Goal: Task Accomplishment & Management: Manage account settings

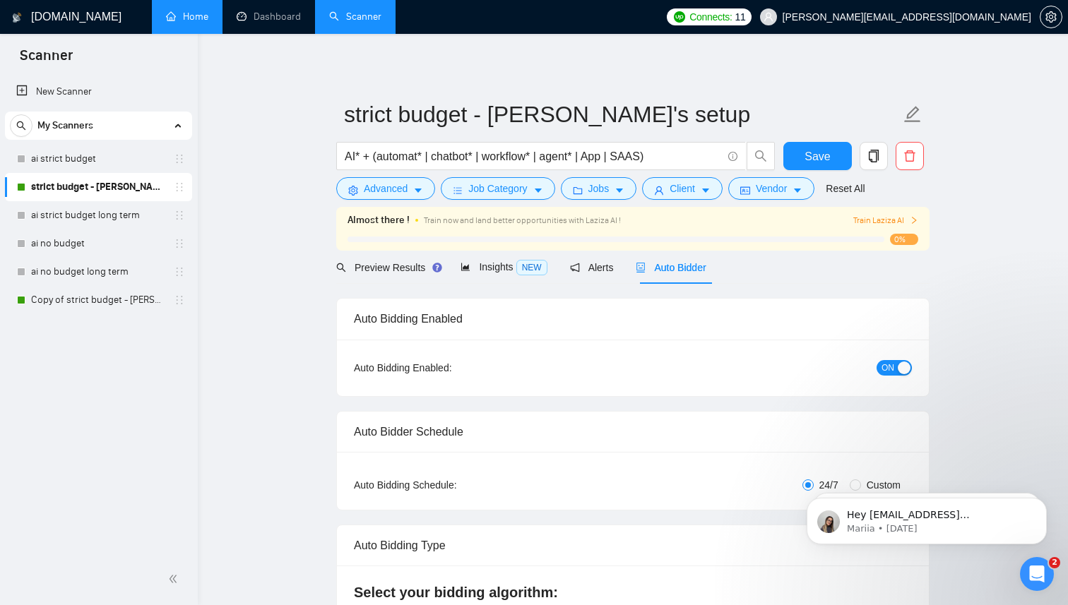
click at [191, 23] on link "Home" at bounding box center [187, 17] width 42 height 12
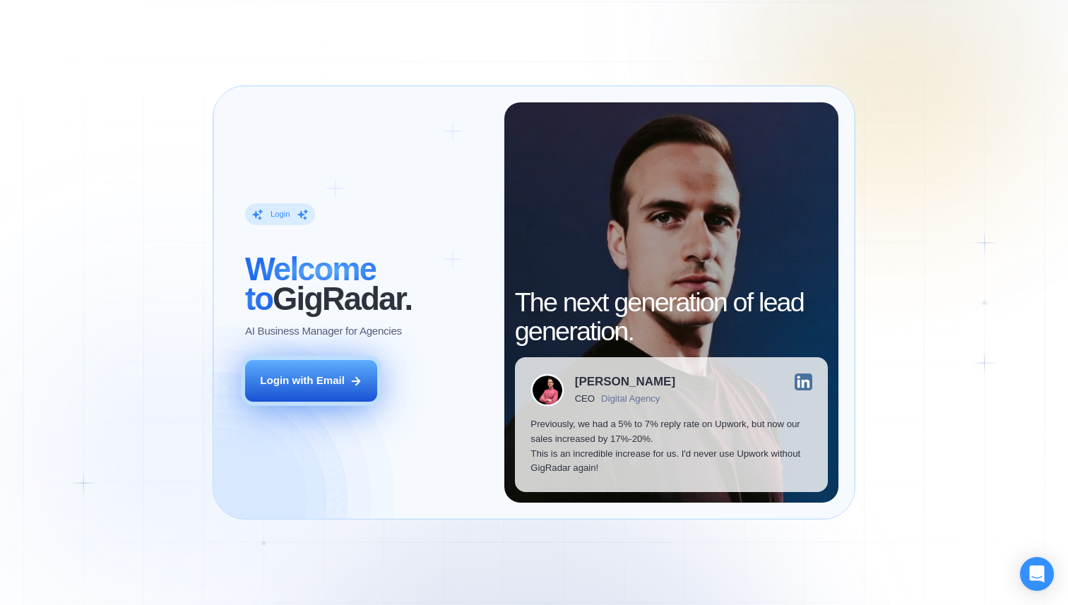
click at [316, 374] on div "Login with Email" at bounding box center [302, 381] width 85 height 15
click at [292, 390] on button "Login with Email" at bounding box center [311, 381] width 132 height 42
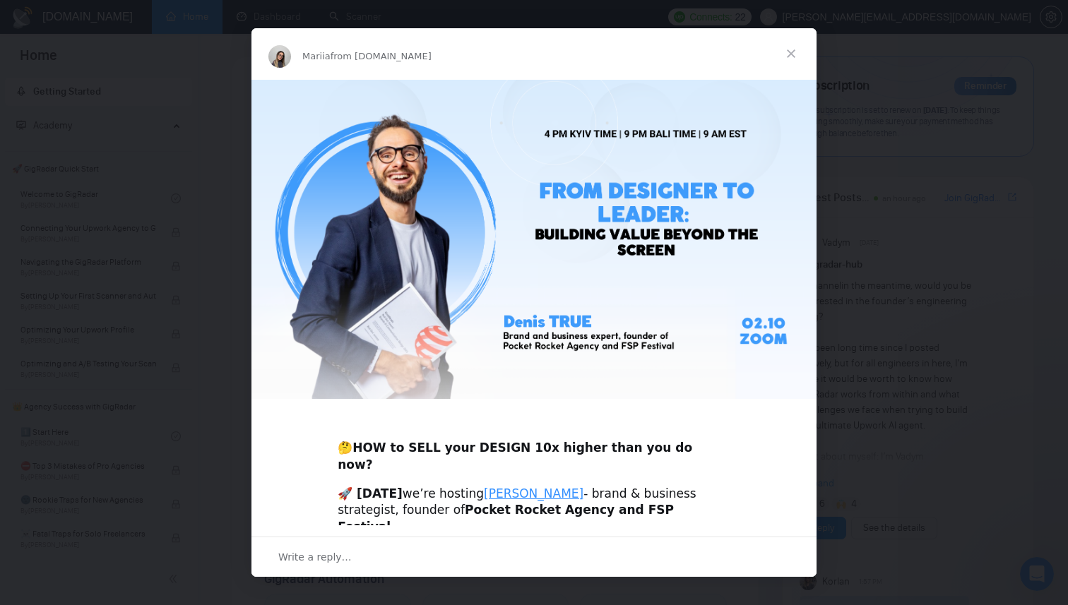
click at [788, 59] on span "Close" at bounding box center [790, 53] width 51 height 51
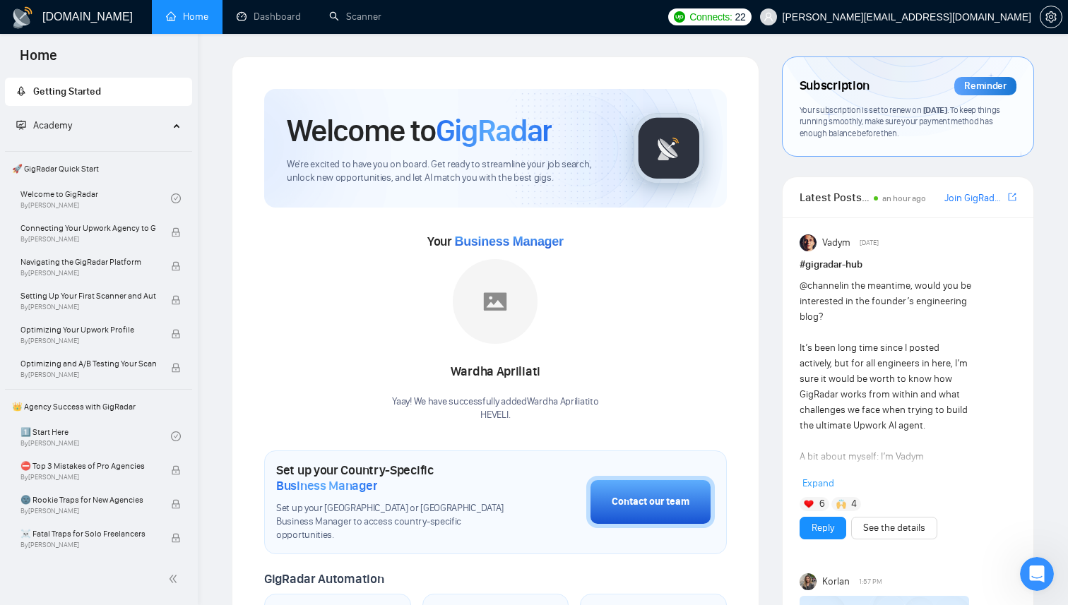
click at [993, 85] on div "Reminder" at bounding box center [985, 86] width 62 height 18
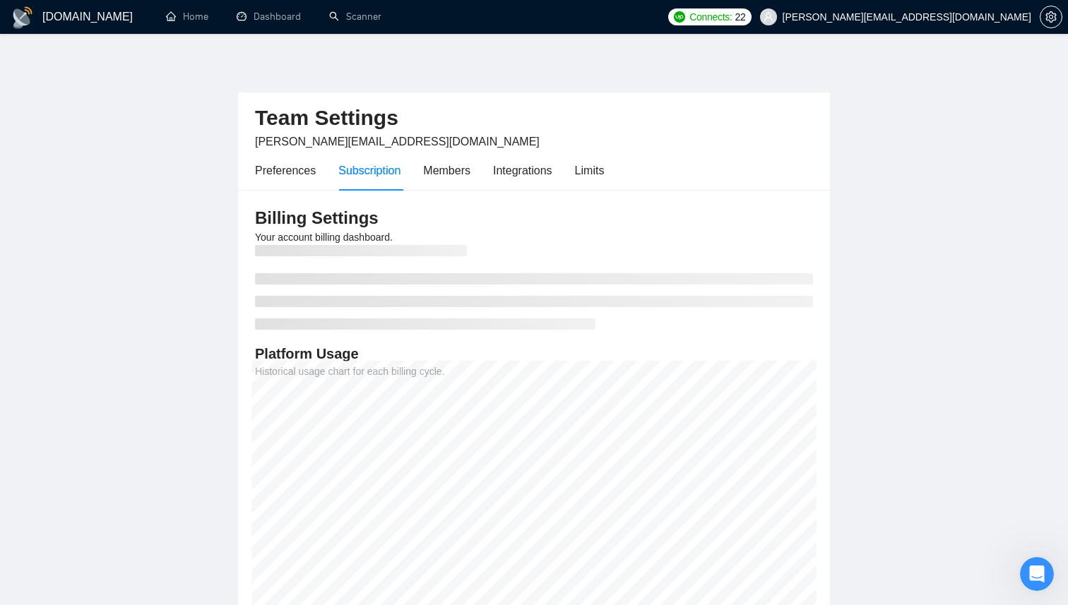
scroll to position [112, 0]
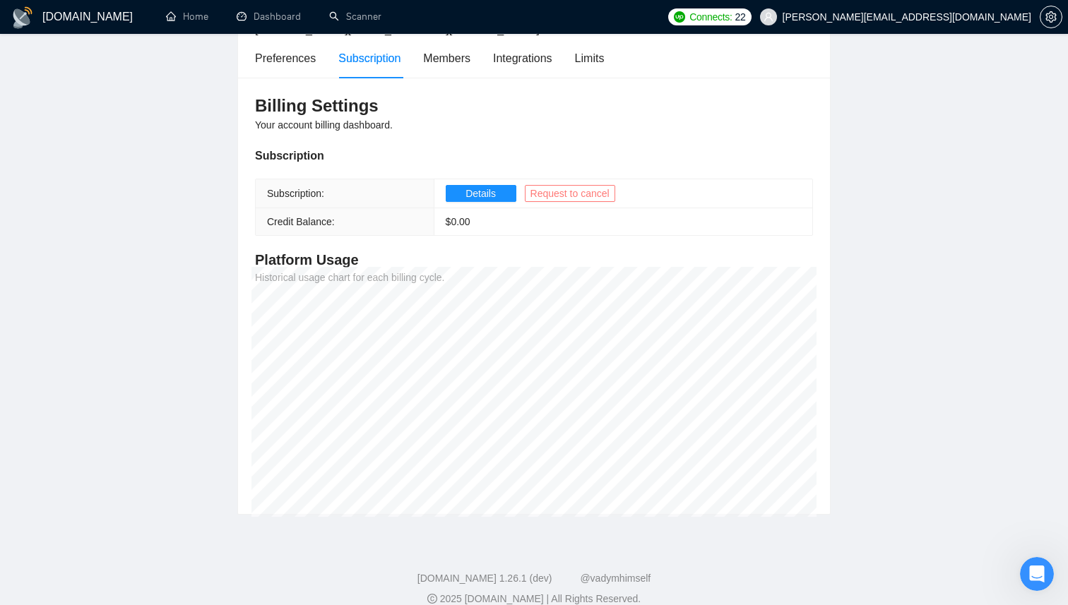
click at [565, 195] on span "Request to cancel" at bounding box center [569, 194] width 79 height 16
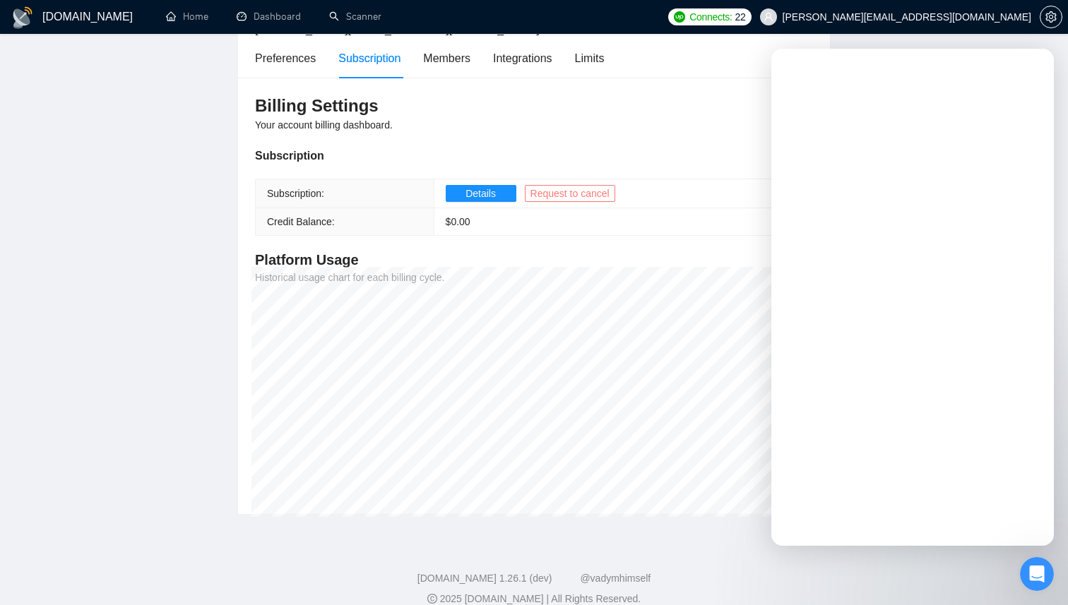
scroll to position [0, 0]
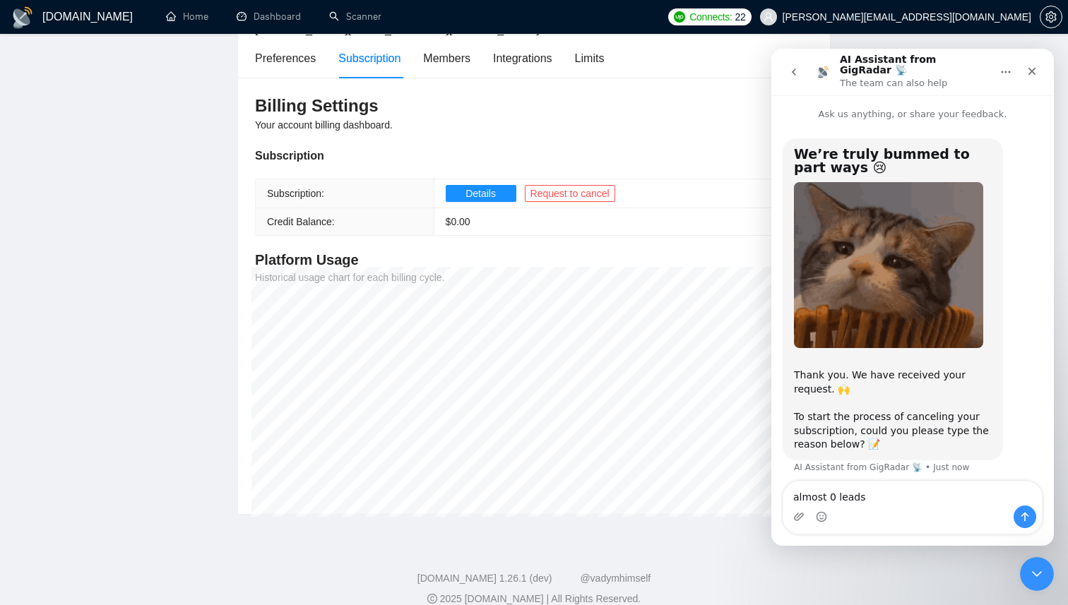
type textarea "almost 0 leads"
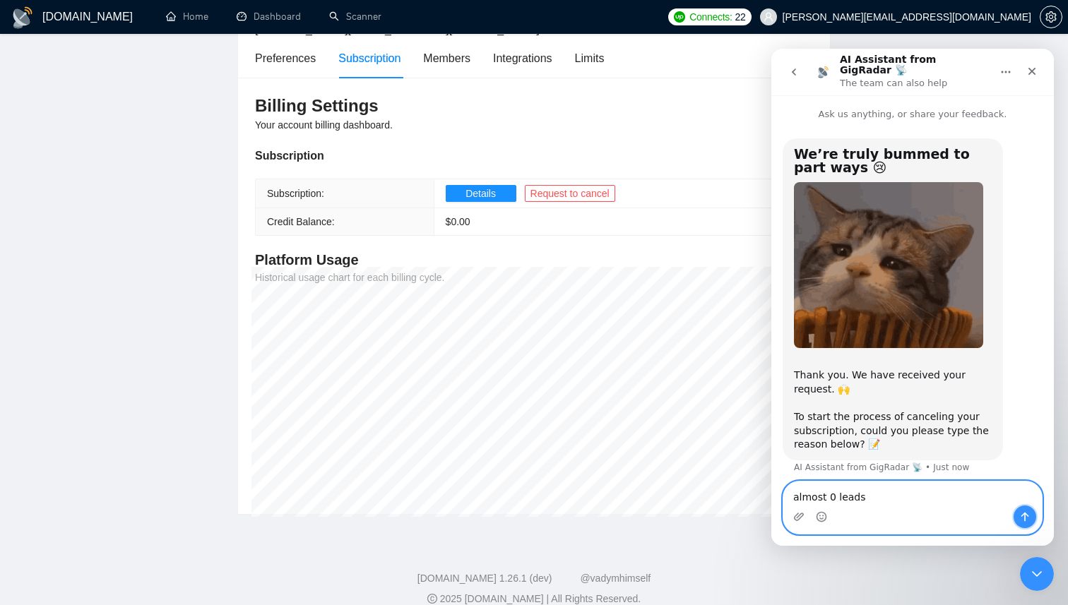
click at [1027, 518] on icon "Send a message…" at bounding box center [1024, 516] width 11 height 11
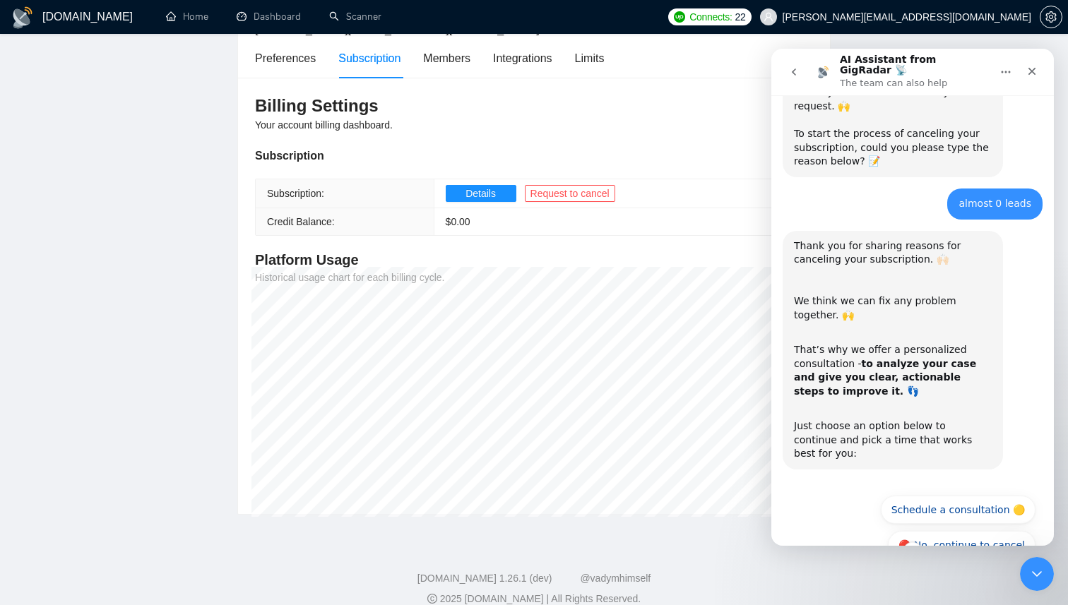
scroll to position [297, 0]
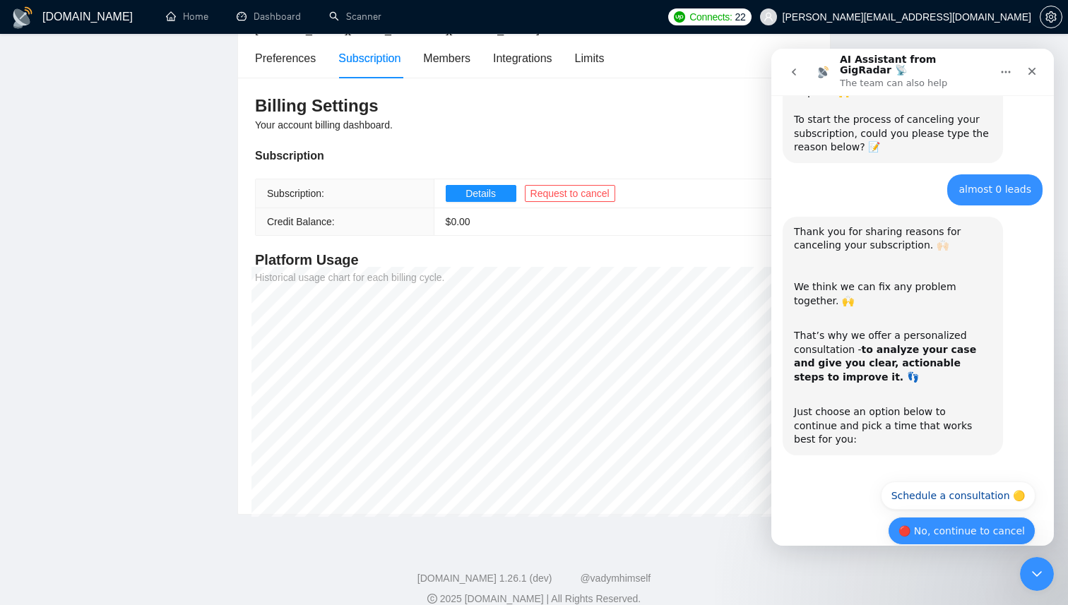
click at [975, 517] on button "🔴 No, continue to cancel" at bounding box center [962, 531] width 148 height 28
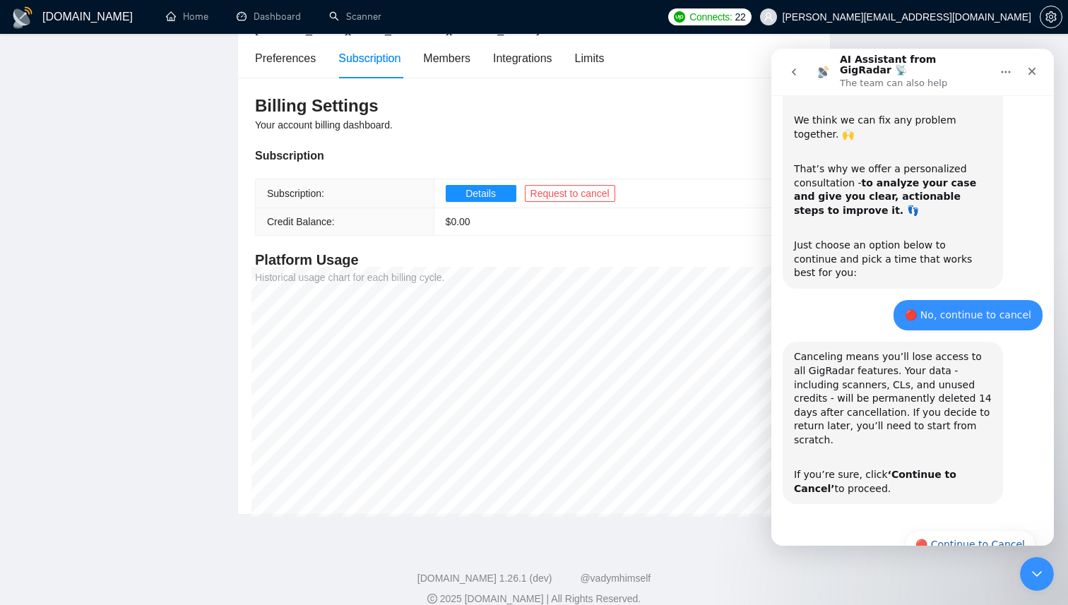
scroll to position [465, 0]
click at [957, 529] on button "🔴 Continue to Cancel" at bounding box center [969, 543] width 131 height 28
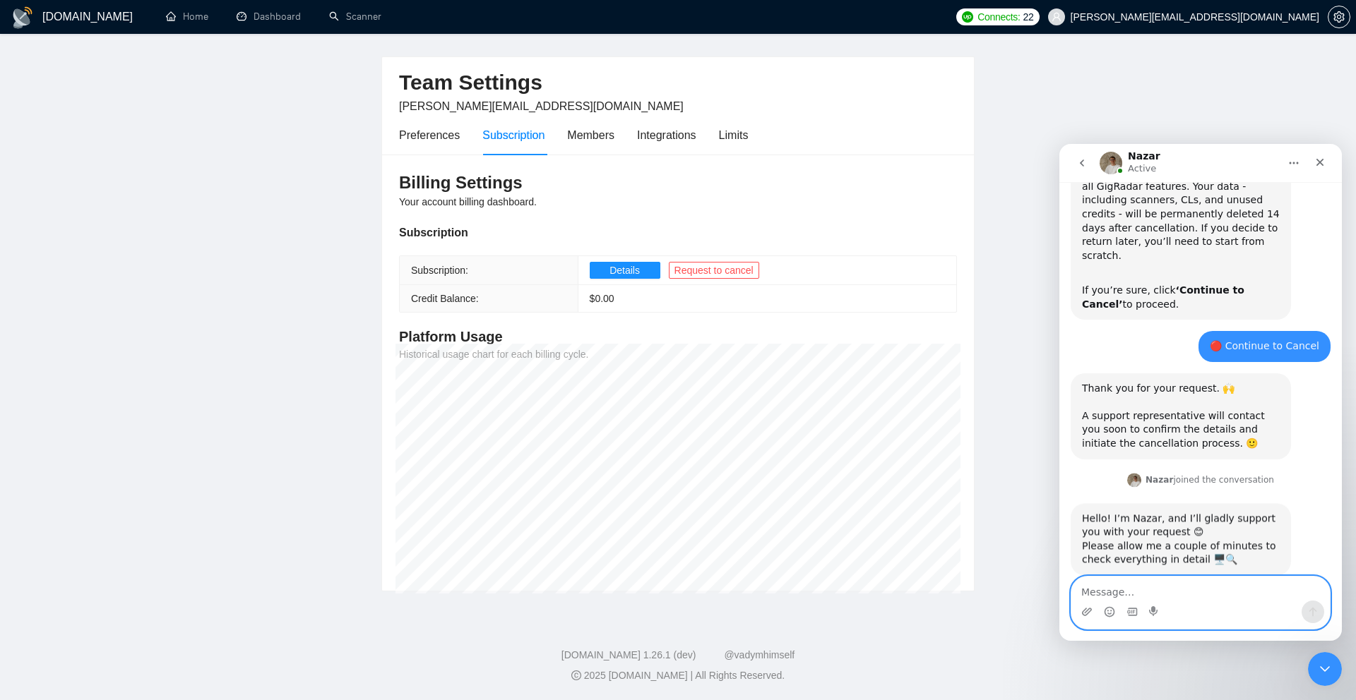
scroll to position [736, 0]
